Goal: Information Seeking & Learning: Compare options

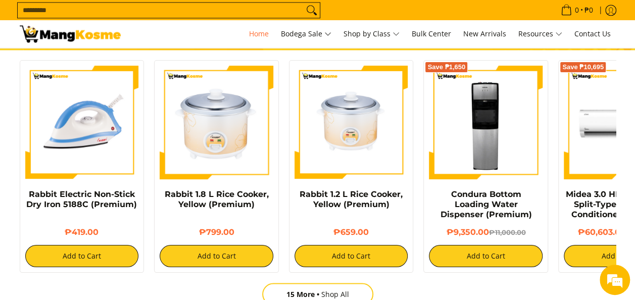
scroll to position [808, 0]
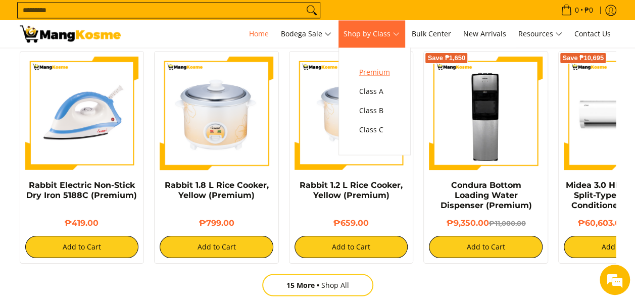
click at [373, 75] on span "Premium" at bounding box center [374, 72] width 31 height 13
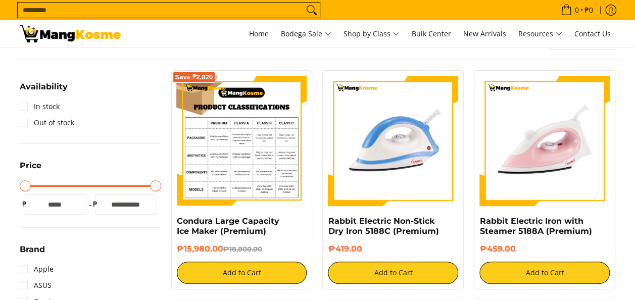
click at [240, 154] on img at bounding box center [242, 141] width 130 height 130
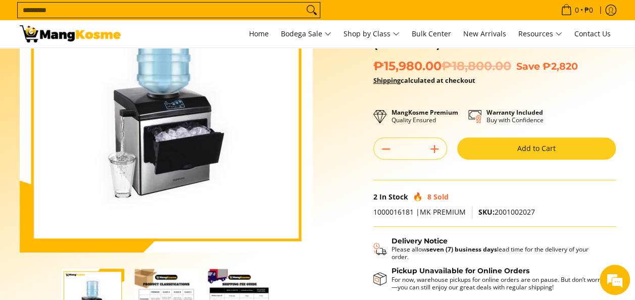
scroll to position [152, 0]
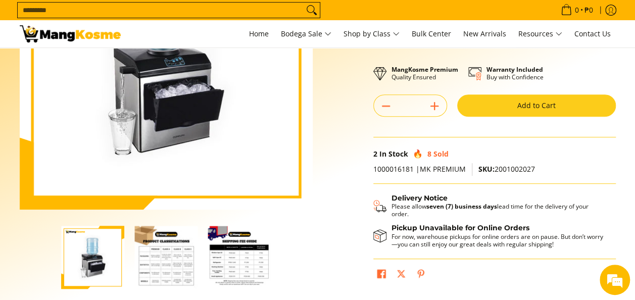
click at [234, 265] on img "Condura Large Capacity Ice Maker (Premium)-3" at bounding box center [239, 257] width 63 height 63
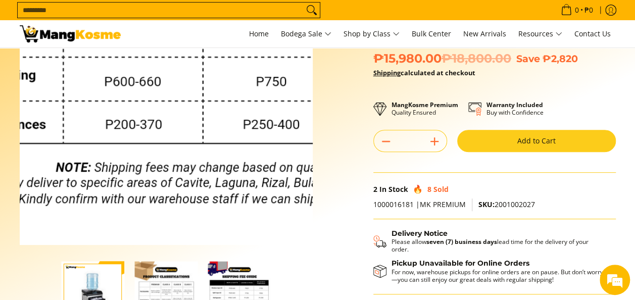
scroll to position [101, 0]
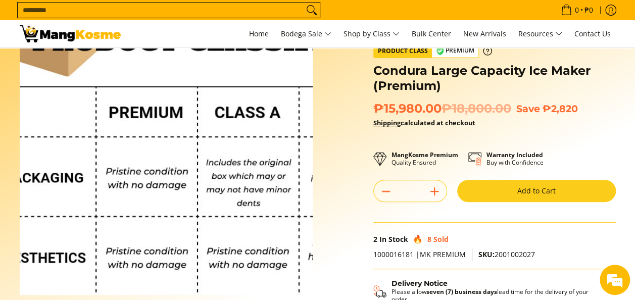
scroll to position [51, 0]
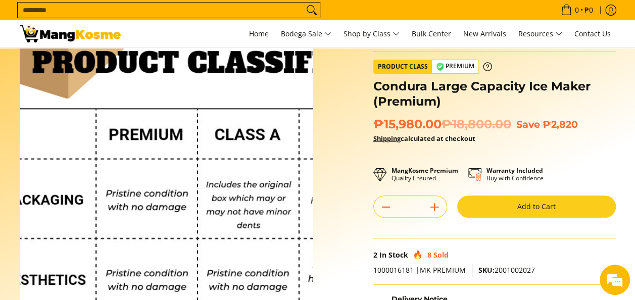
click at [125, 139] on img at bounding box center [166, 164] width 293 height 293
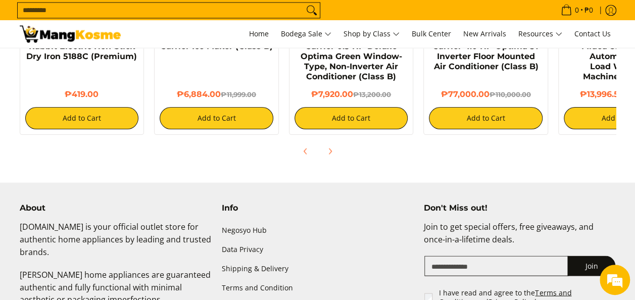
scroll to position [800, 0]
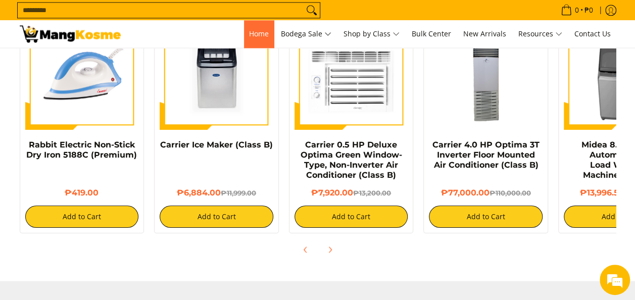
click at [250, 28] on link "Home" at bounding box center [259, 33] width 30 height 27
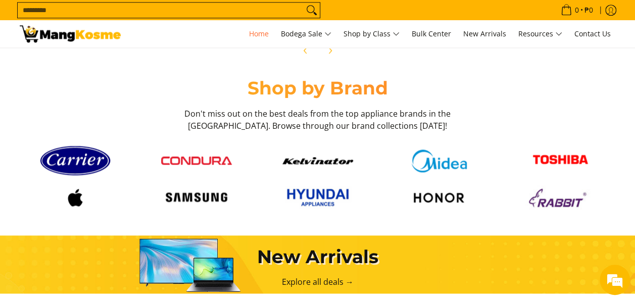
click at [83, 200] on img at bounding box center [75, 197] width 71 height 25
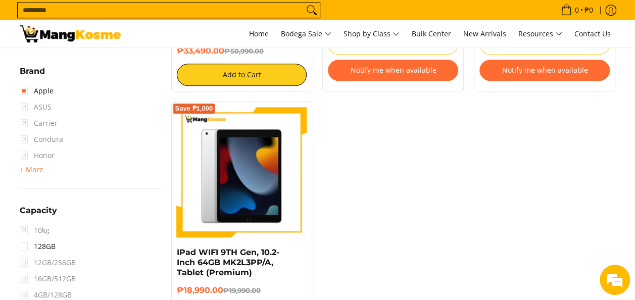
scroll to position [354, 0]
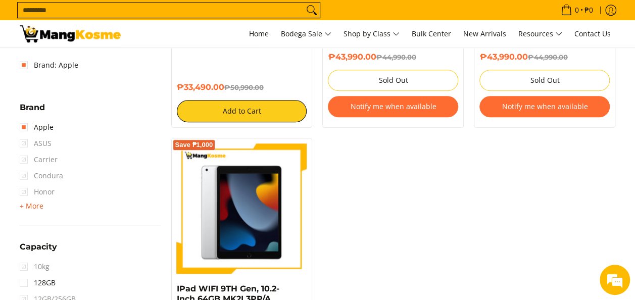
click at [30, 207] on span "+ More" at bounding box center [32, 206] width 24 height 8
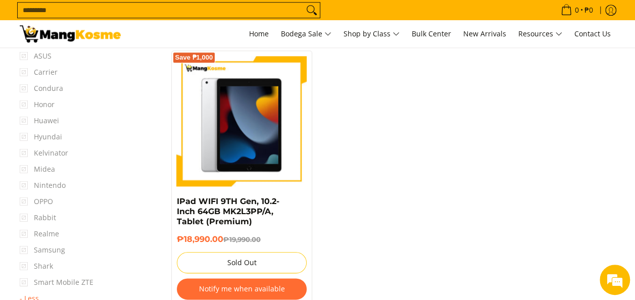
scroll to position [455, 0]
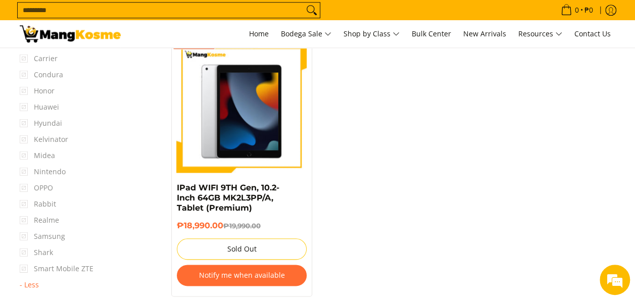
click at [24, 235] on span "Samsung" at bounding box center [42, 236] width 45 height 16
click at [23, 234] on span "Samsung" at bounding box center [42, 236] width 45 height 16
click at [37, 230] on span "Samsung" at bounding box center [42, 236] width 45 height 16
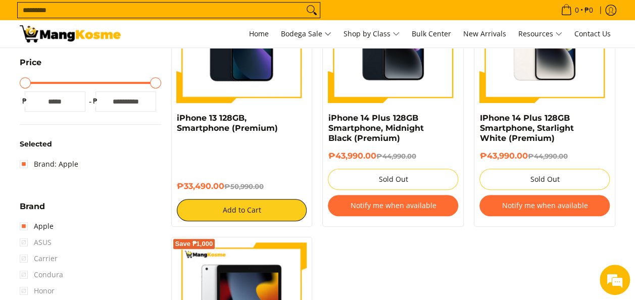
scroll to position [253, 0]
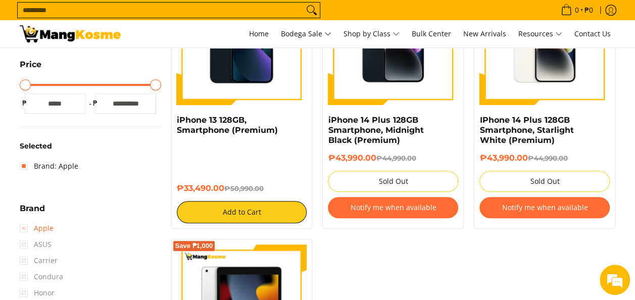
drag, startPoint x: 25, startPoint y: 228, endPoint x: 35, endPoint y: 233, distance: 11.3
click at [25, 228] on link "Apple" at bounding box center [37, 228] width 34 height 16
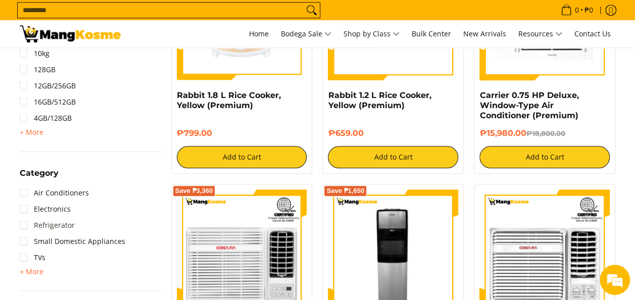
scroll to position [536, 0]
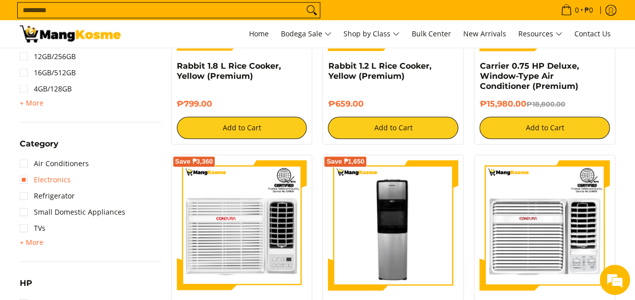
click at [45, 184] on link "Electronics" at bounding box center [45, 180] width 51 height 16
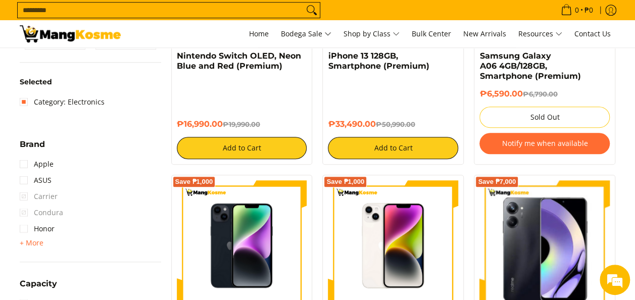
scroll to position [339, 0]
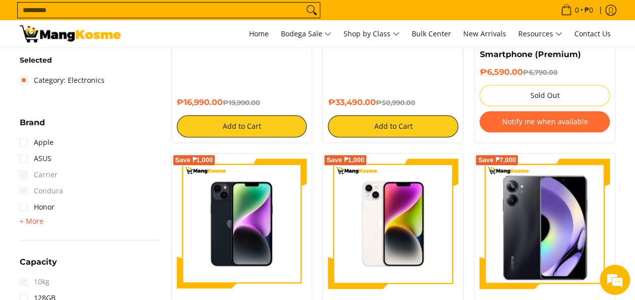
click at [25, 222] on span "+ More" at bounding box center [32, 221] width 24 height 8
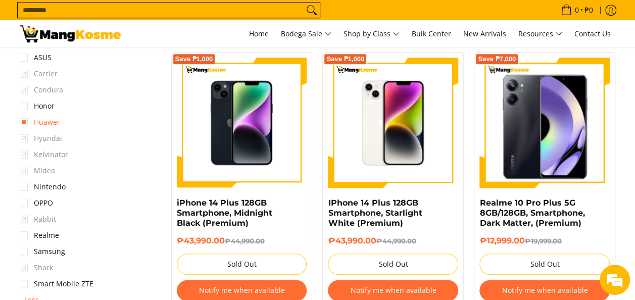
scroll to position [490, 0]
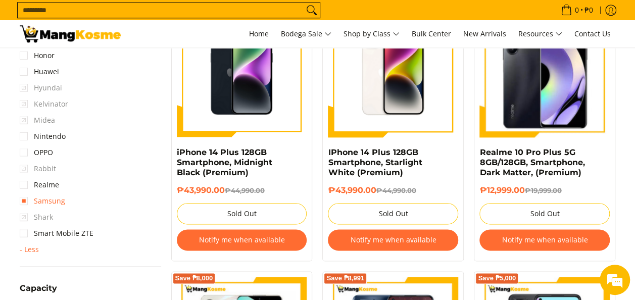
click at [40, 200] on link "Samsung" at bounding box center [42, 201] width 45 height 16
